Goal: Complete application form

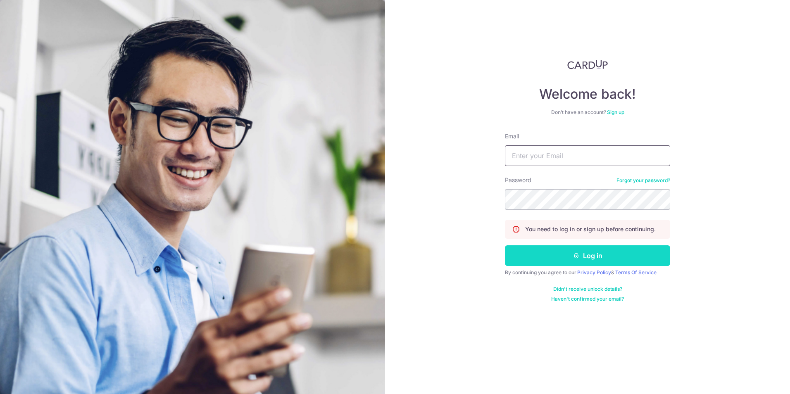
type input "[EMAIL_ADDRESS][DOMAIN_NAME]"
click at [585, 259] on button "Log in" at bounding box center [587, 255] width 165 height 21
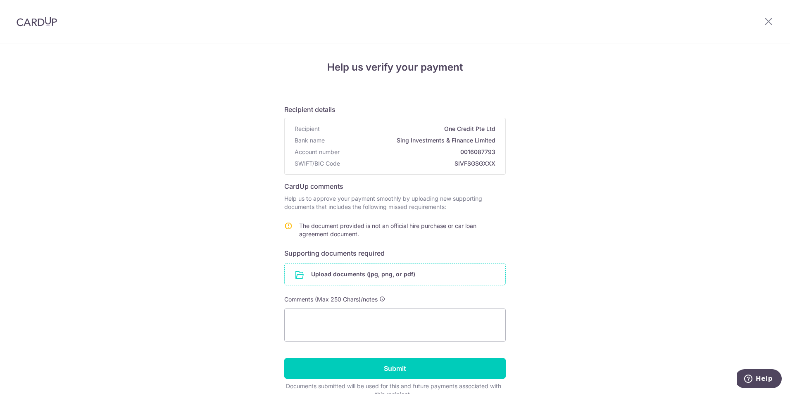
click at [350, 276] on input "file" at bounding box center [395, 274] width 221 height 21
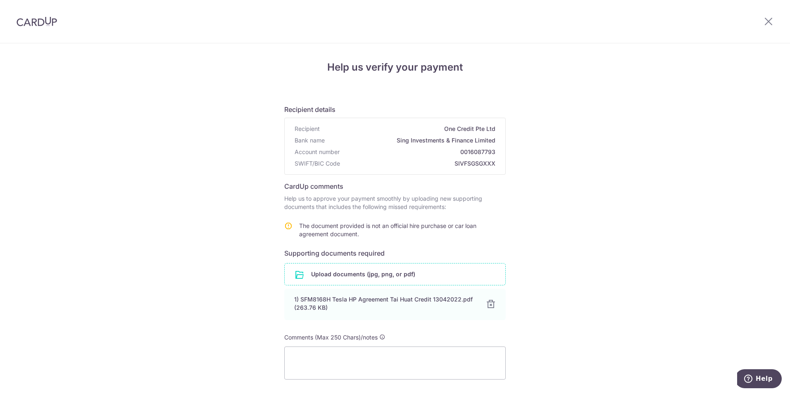
click at [359, 274] on input "file" at bounding box center [395, 274] width 221 height 21
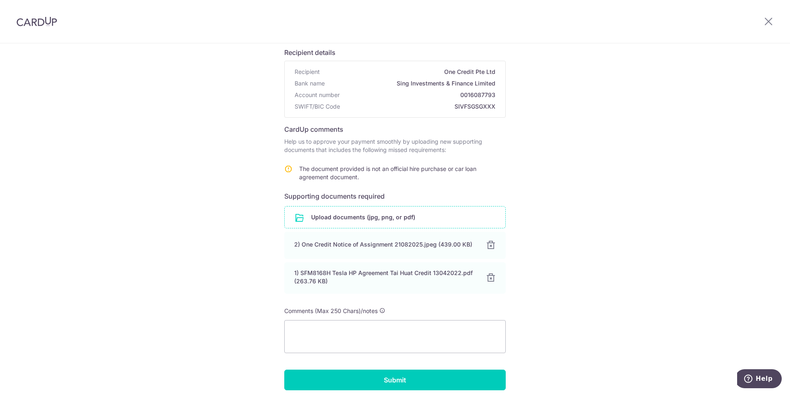
scroll to position [63, 0]
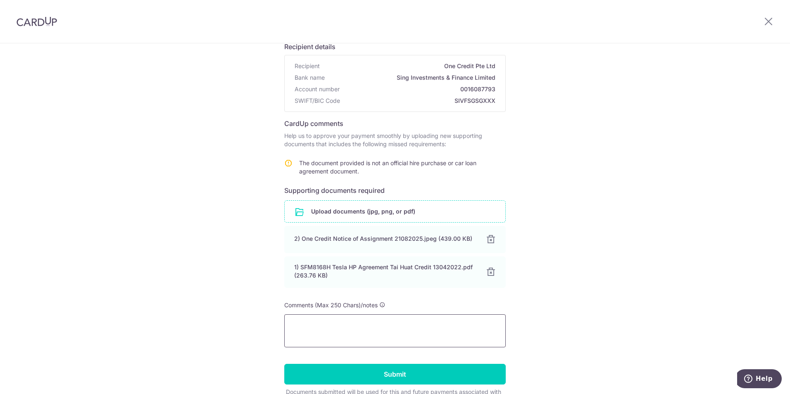
click at [389, 328] on textarea at bounding box center [394, 330] width 221 height 33
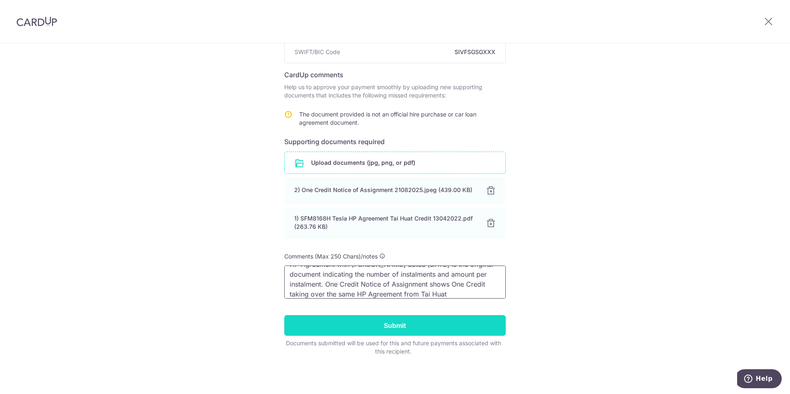
scroll to position [112, 0]
type textarea "HP Agreement with [PERSON_NAME] dated [DATE] is the original document indicatin…"
click at [412, 325] on input "Submit" at bounding box center [394, 325] width 221 height 21
